Goal: Task Accomplishment & Management: Use online tool/utility

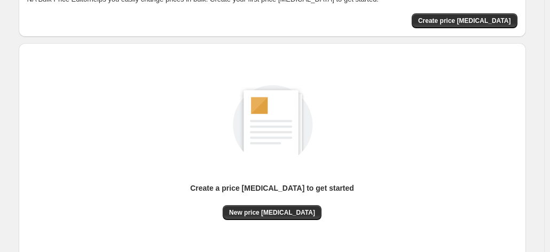
scroll to position [147, 0]
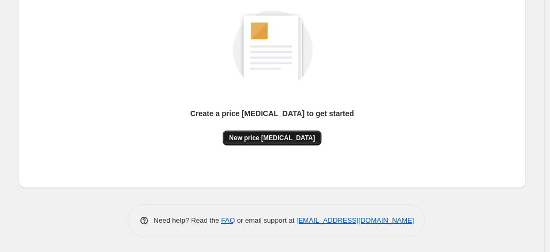
click at [251, 134] on span "New price change job" at bounding box center [272, 138] width 86 height 9
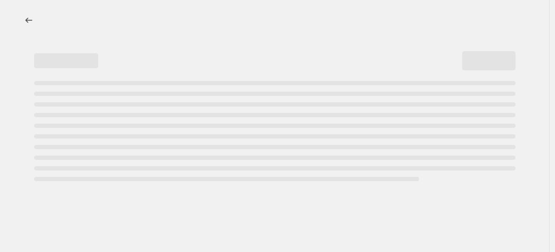
select select "percentage"
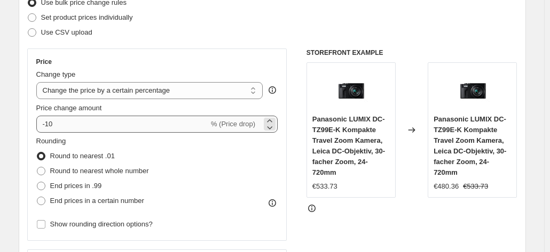
scroll to position [160, 0]
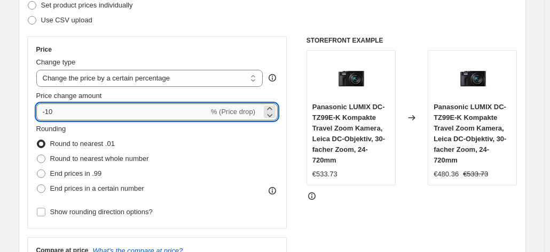
click at [129, 115] on input "-10" at bounding box center [122, 112] width 172 height 17
type input "-1"
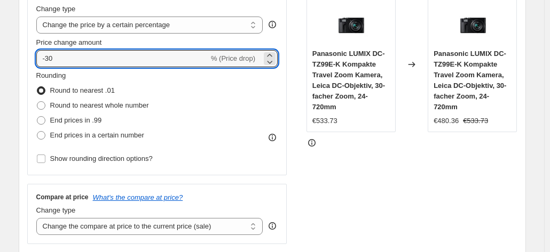
type input "-30"
click at [210, 146] on div "Rounding Round to nearest .01 Round to nearest whole number End prices in .99 E…" at bounding box center [157, 118] width 242 height 96
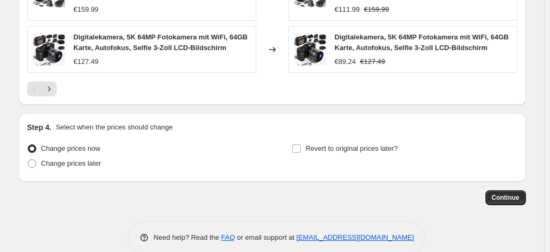
scroll to position [861, 0]
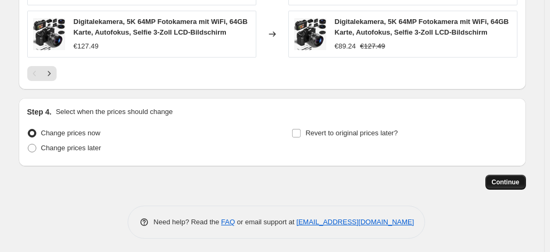
click at [513, 181] on span "Continue" at bounding box center [505, 182] width 28 height 9
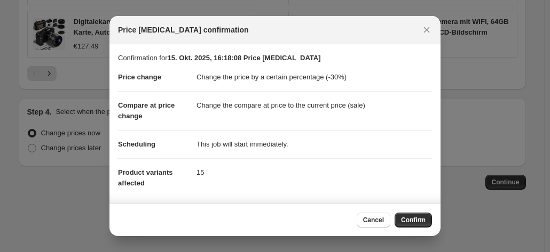
click at [415, 212] on div "Cancel Confirm" at bounding box center [274, 220] width 331 height 33
click at [411, 222] on span "Confirm" at bounding box center [413, 220] width 25 height 9
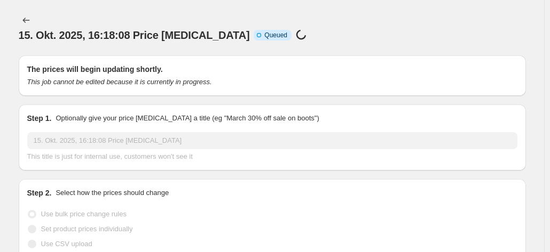
scroll to position [861, 0]
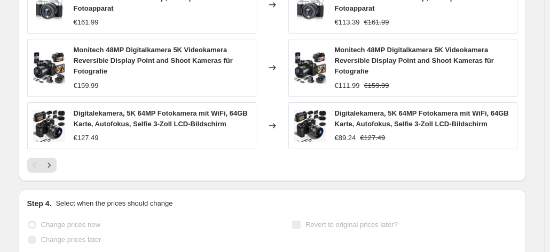
select select "percentage"
